Goal: Task Accomplishment & Management: Manage account settings

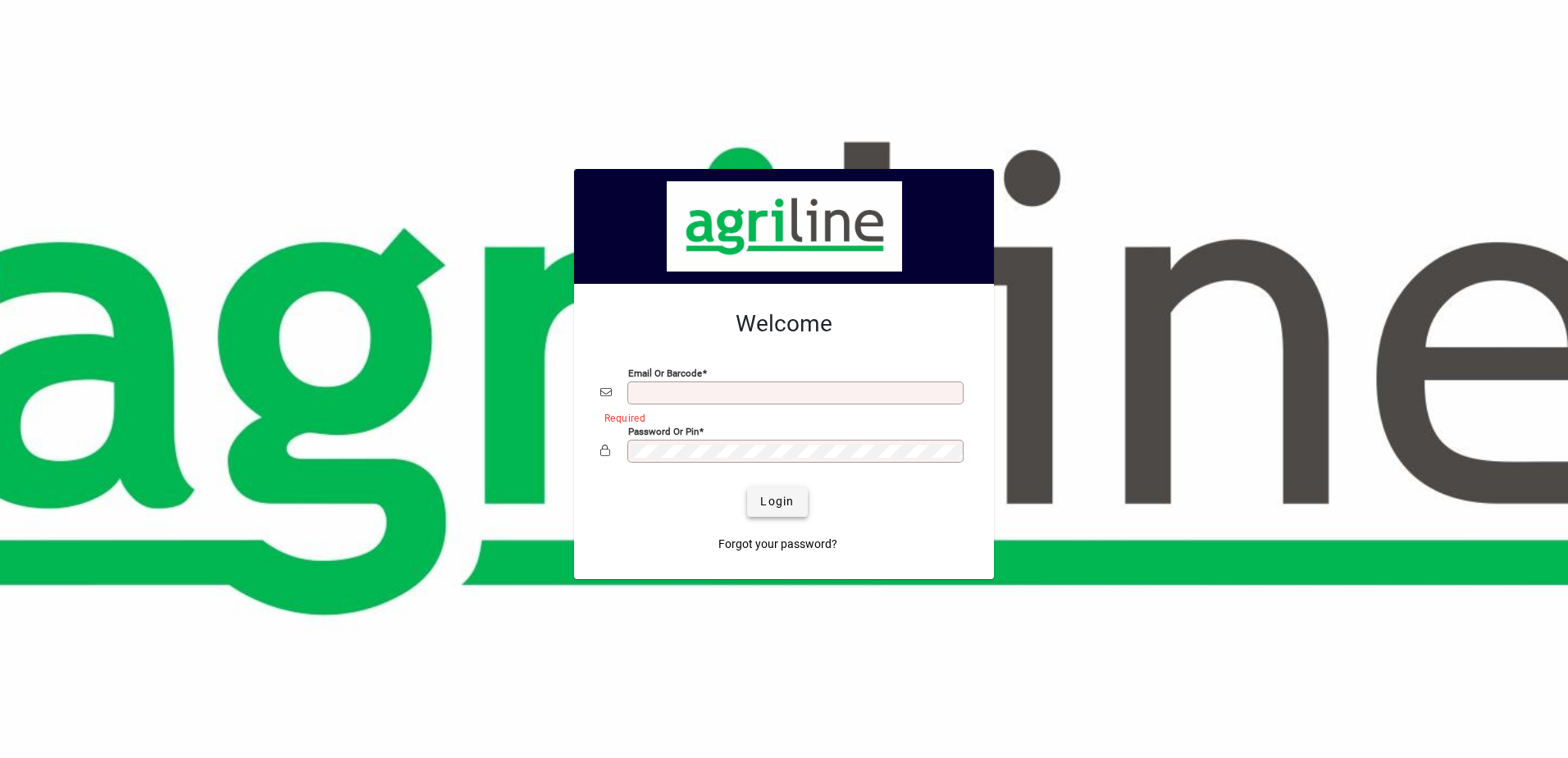
type input "**********"
click at [792, 503] on span "Login" at bounding box center [777, 501] width 34 height 17
